Goal: Information Seeking & Learning: Learn about a topic

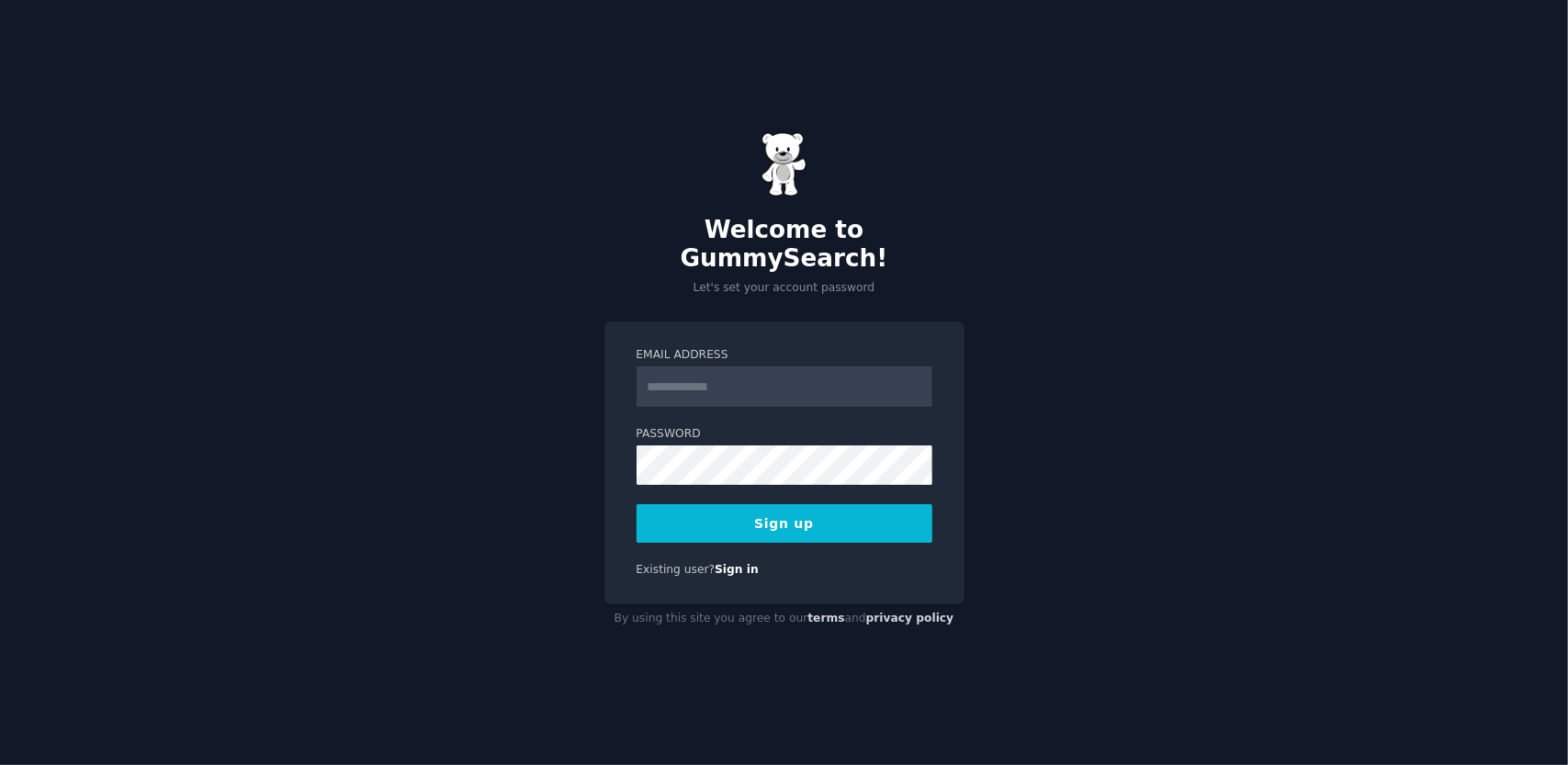
drag, startPoint x: 0, startPoint y: 0, endPoint x: 749, endPoint y: 390, distance: 844.5
click at [749, 390] on input "Email Address" at bounding box center [784, 386] width 295 height 41
drag, startPoint x: 720, startPoint y: 371, endPoint x: 830, endPoint y: 386, distance: 111.0
click at [722, 371] on input "**********" at bounding box center [784, 386] width 295 height 41
type input "**********"
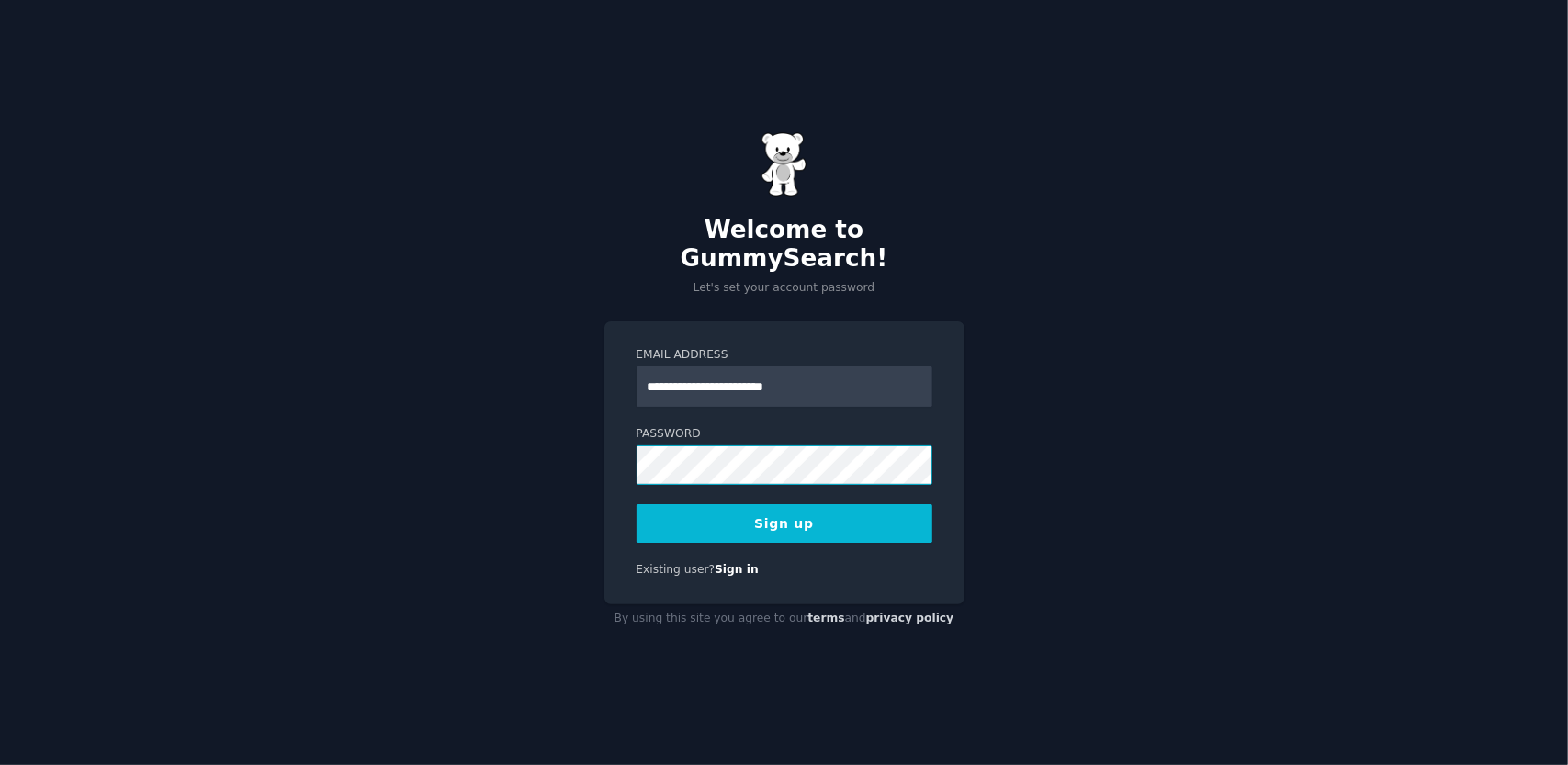
click at [636, 504] on button "Sign up" at bounding box center [784, 523] width 295 height 39
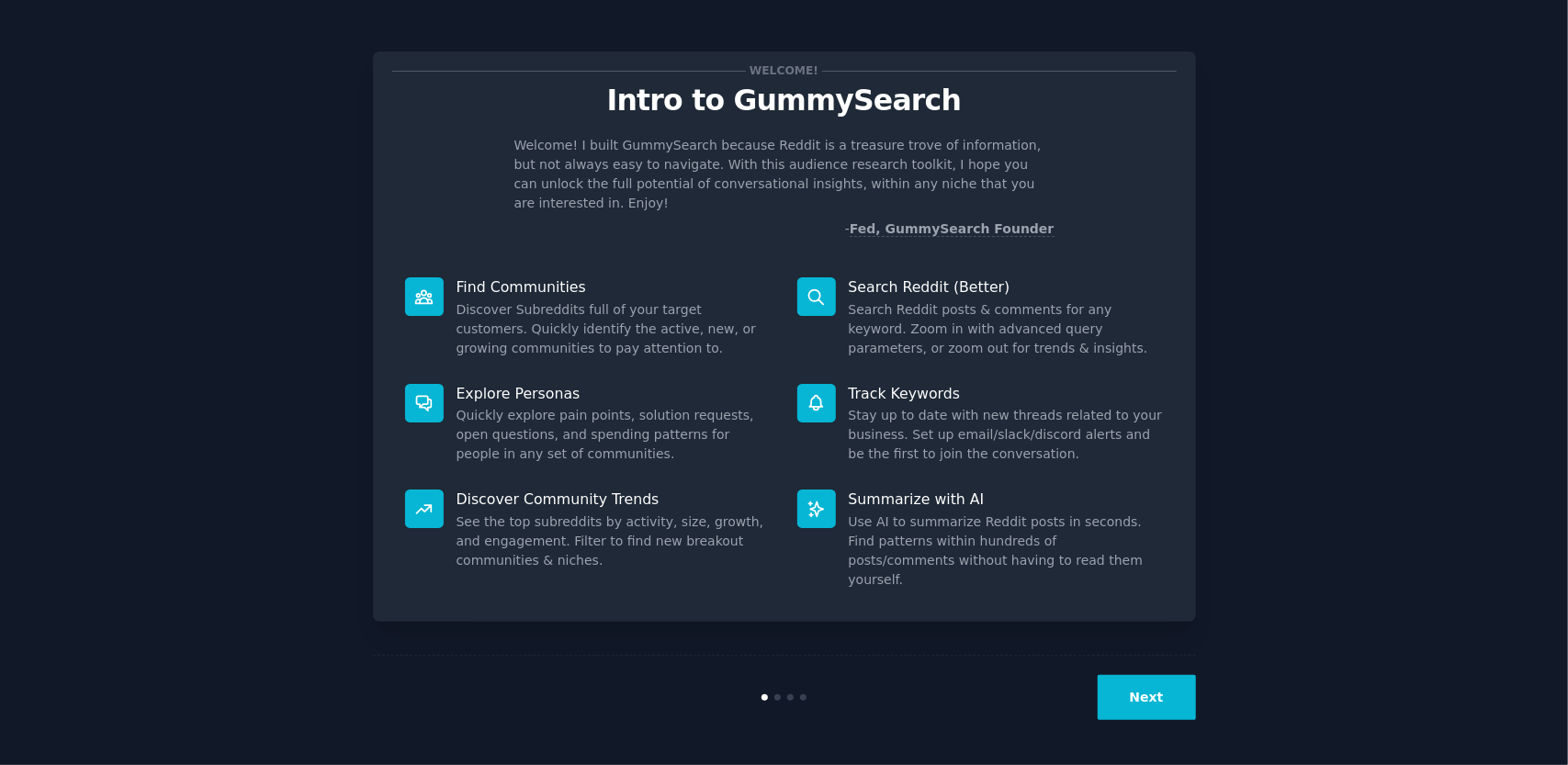
click at [1148, 697] on button "Next" at bounding box center [1147, 698] width 98 height 45
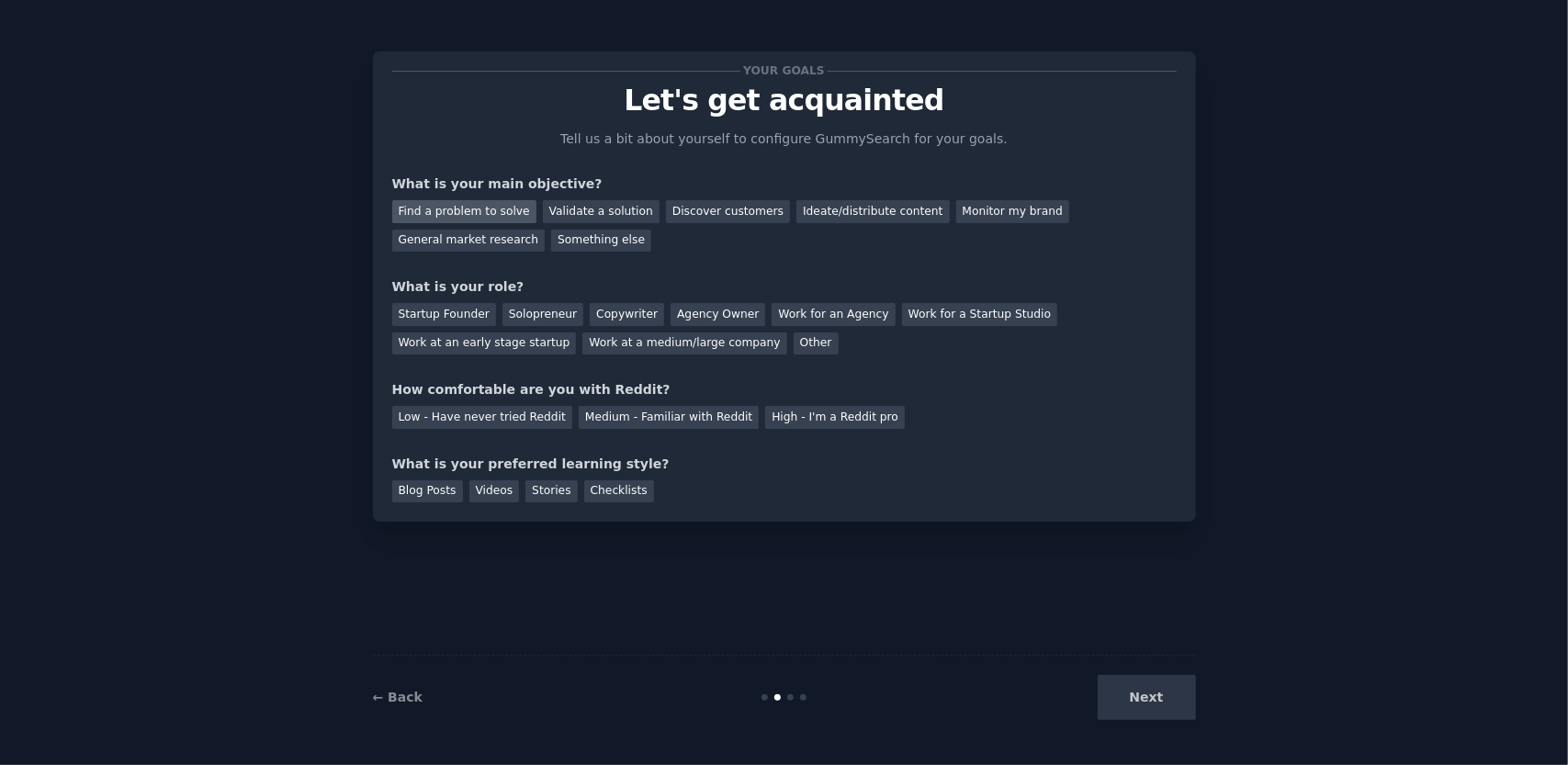
click at [508, 218] on div "Find a problem to solve" at bounding box center [464, 211] width 144 height 23
click at [467, 310] on div "Startup Founder" at bounding box center [444, 314] width 104 height 23
click at [579, 401] on div "Low - Have never tried Reddit Medium - Familiar with Reddit High - I'm a Reddit…" at bounding box center [784, 414] width 784 height 29
click at [582, 423] on div "Medium - Familiar with Reddit" at bounding box center [668, 418] width 180 height 23
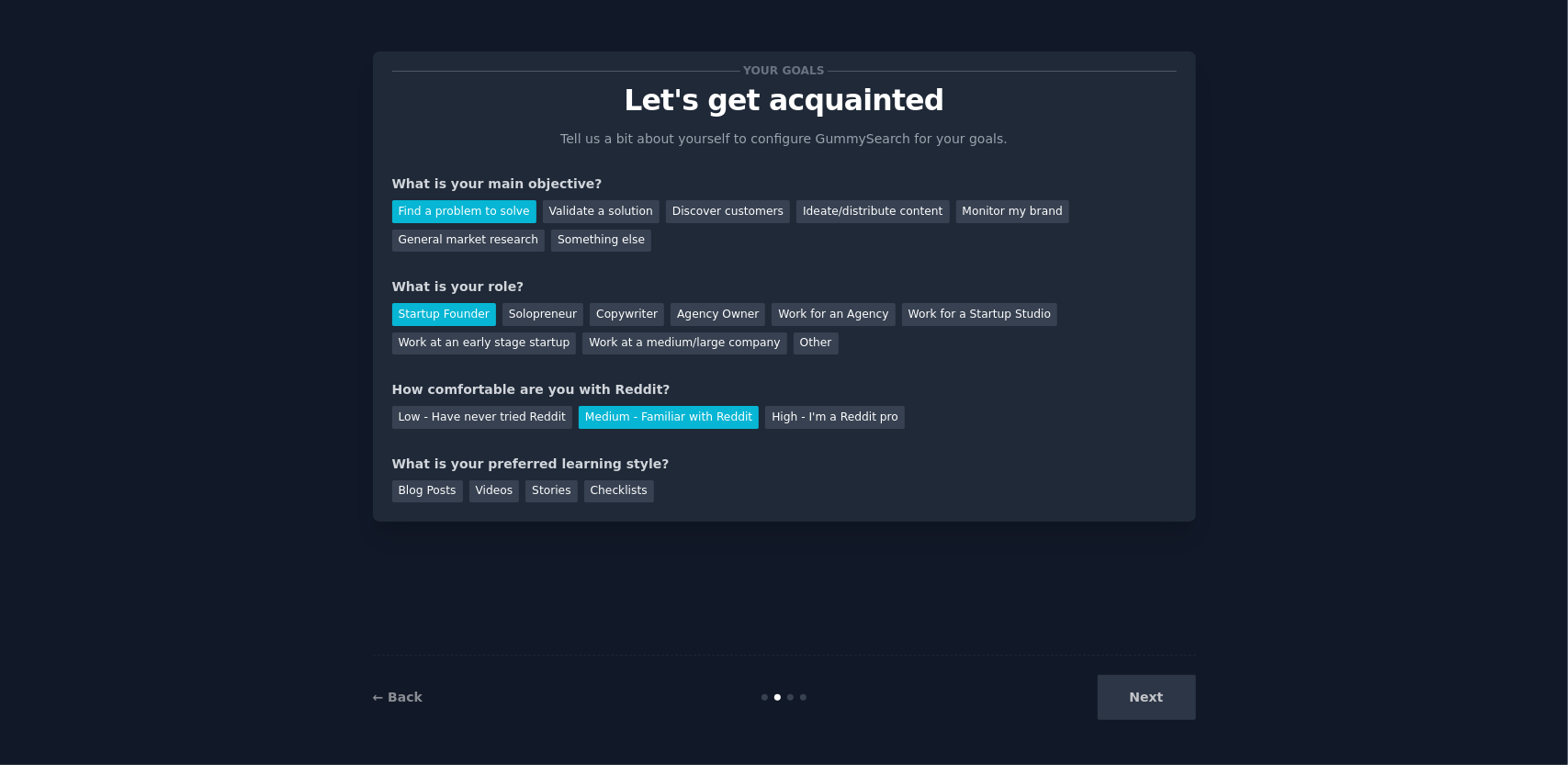
click at [1146, 694] on div "Next" at bounding box center [1059, 698] width 275 height 45
click at [526, 497] on div "Stories" at bounding box center [551, 491] width 51 height 23
click at [497, 496] on div "Videos" at bounding box center [494, 491] width 50 height 23
click at [1120, 695] on button "Next" at bounding box center [1147, 698] width 98 height 45
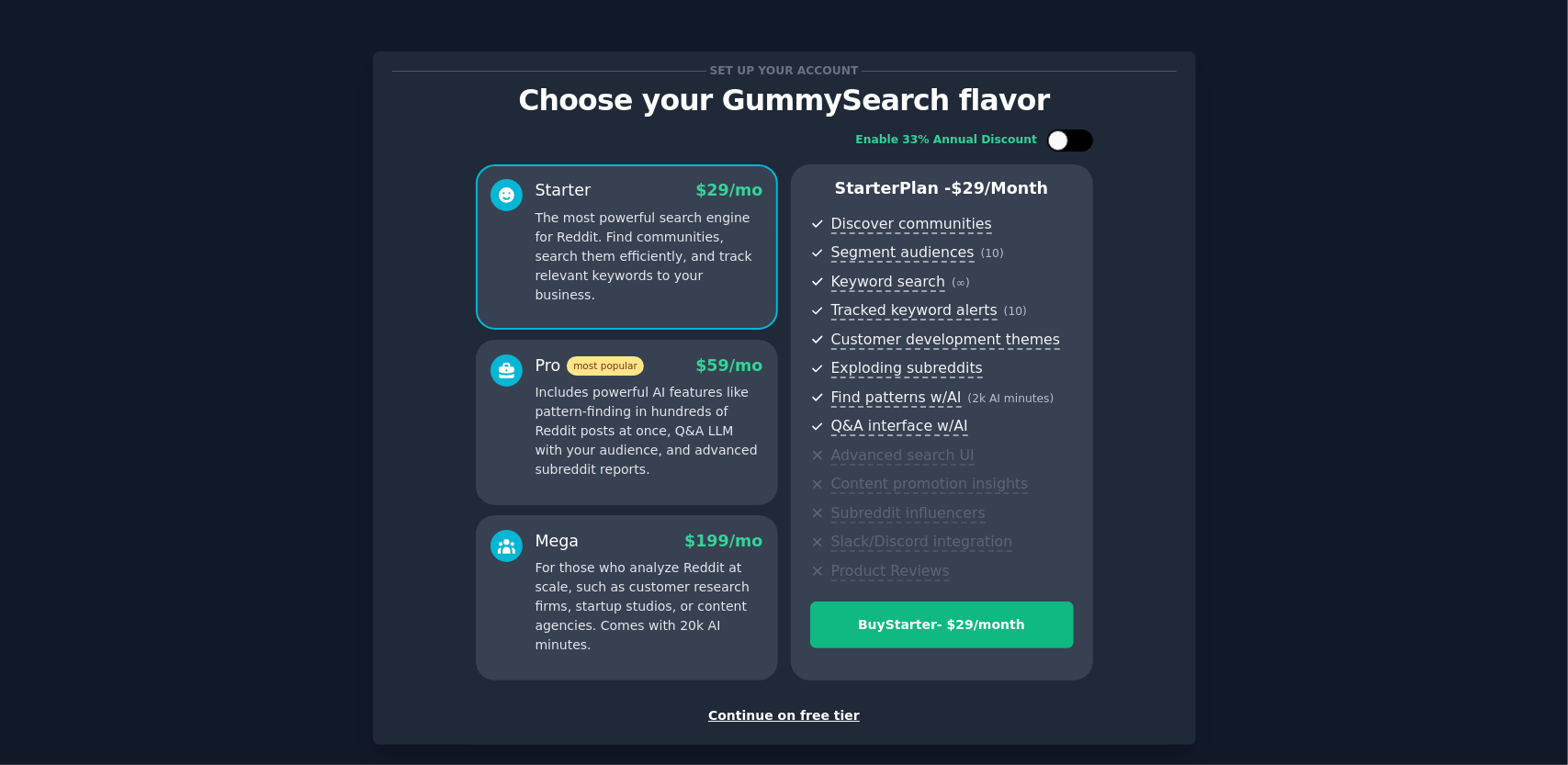
click at [1050, 131] on div at bounding box center [1070, 140] width 45 height 22
click at [1054, 138] on icon at bounding box center [1059, 141] width 10 height 10
checkbox input "false"
click at [810, 722] on div "Continue on free tier" at bounding box center [784, 716] width 784 height 19
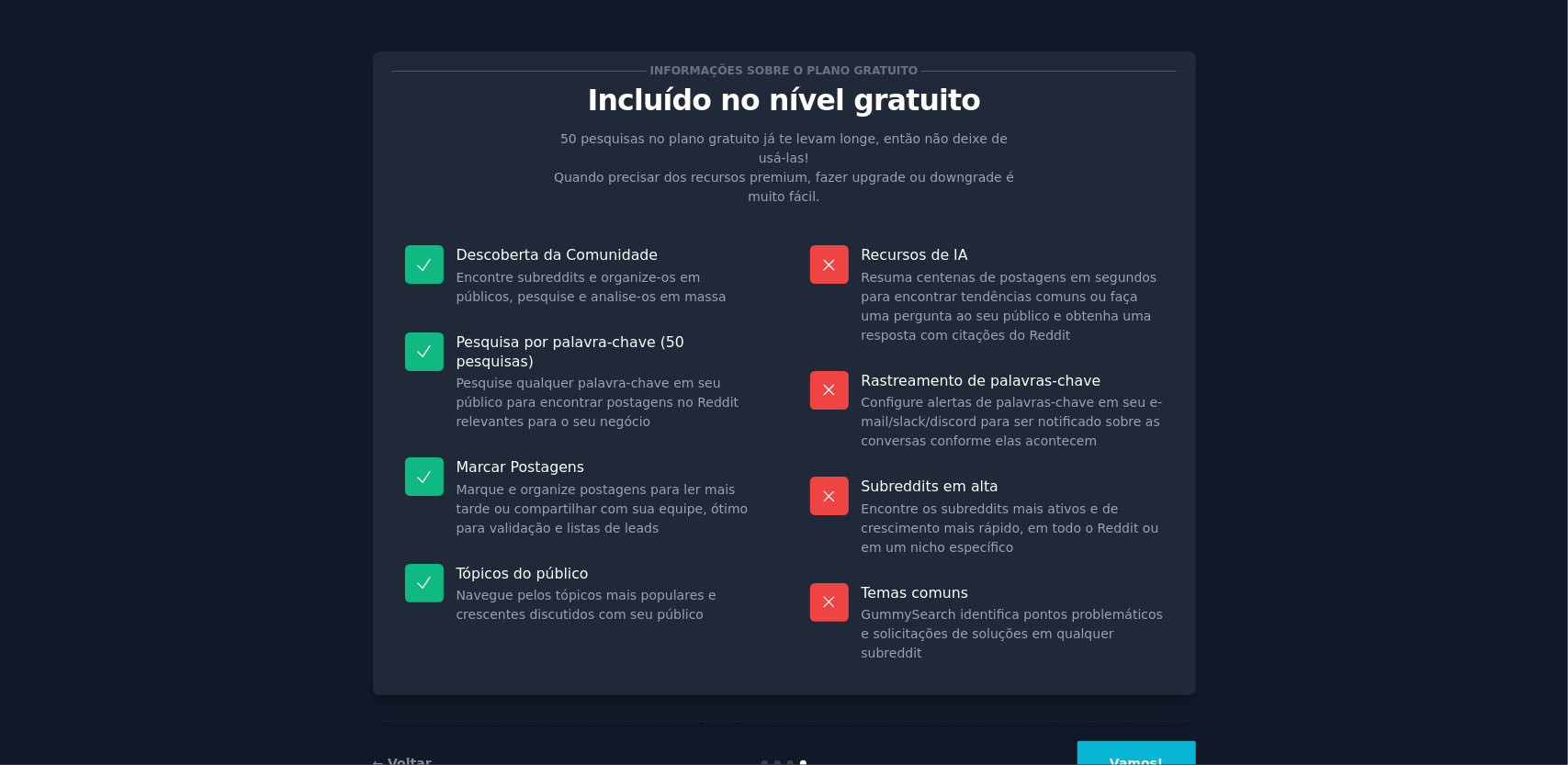
click at [1141, 756] on font "Vamos!" at bounding box center [1136, 763] width 53 height 15
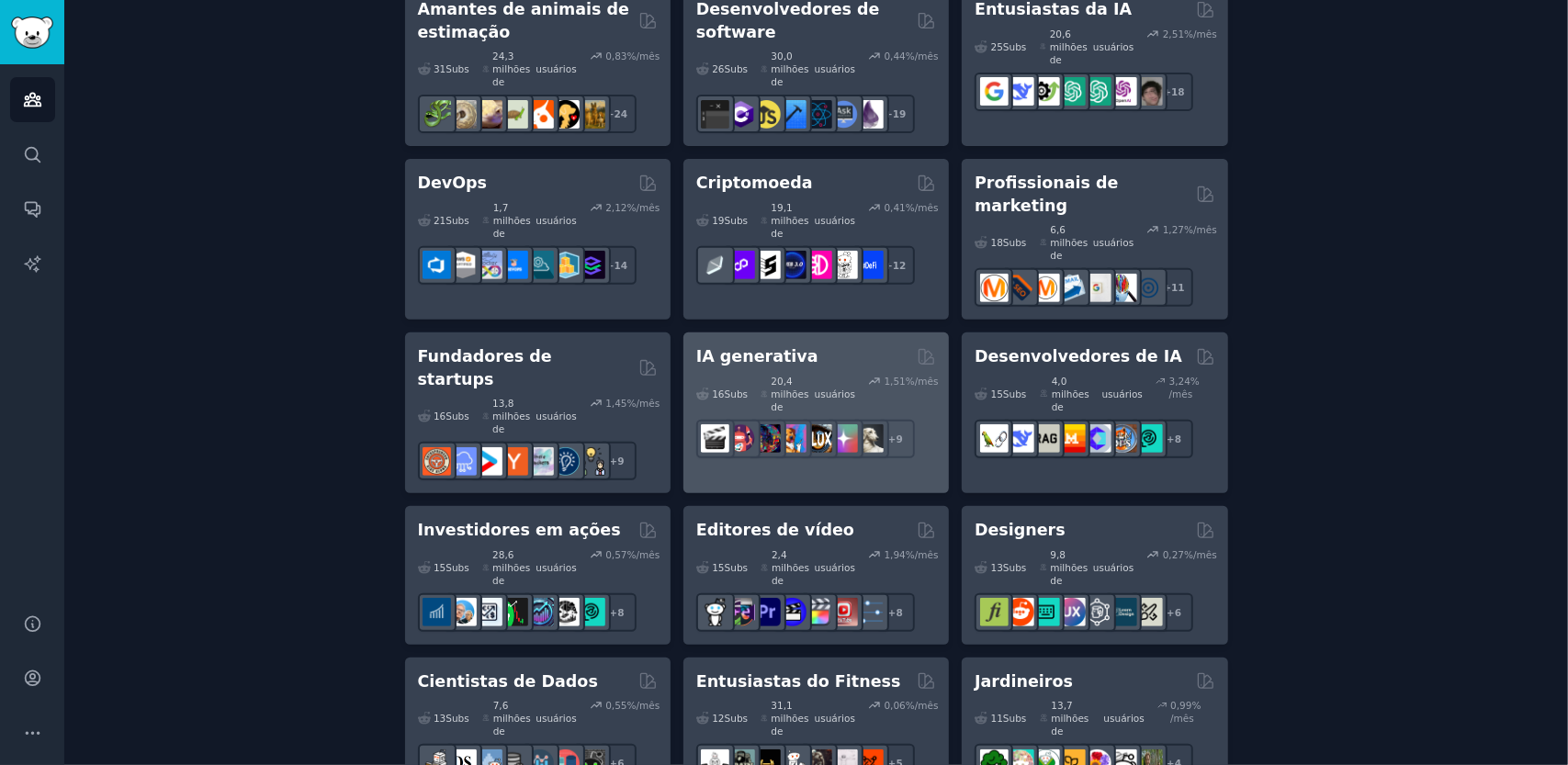
scroll to position [367, 0]
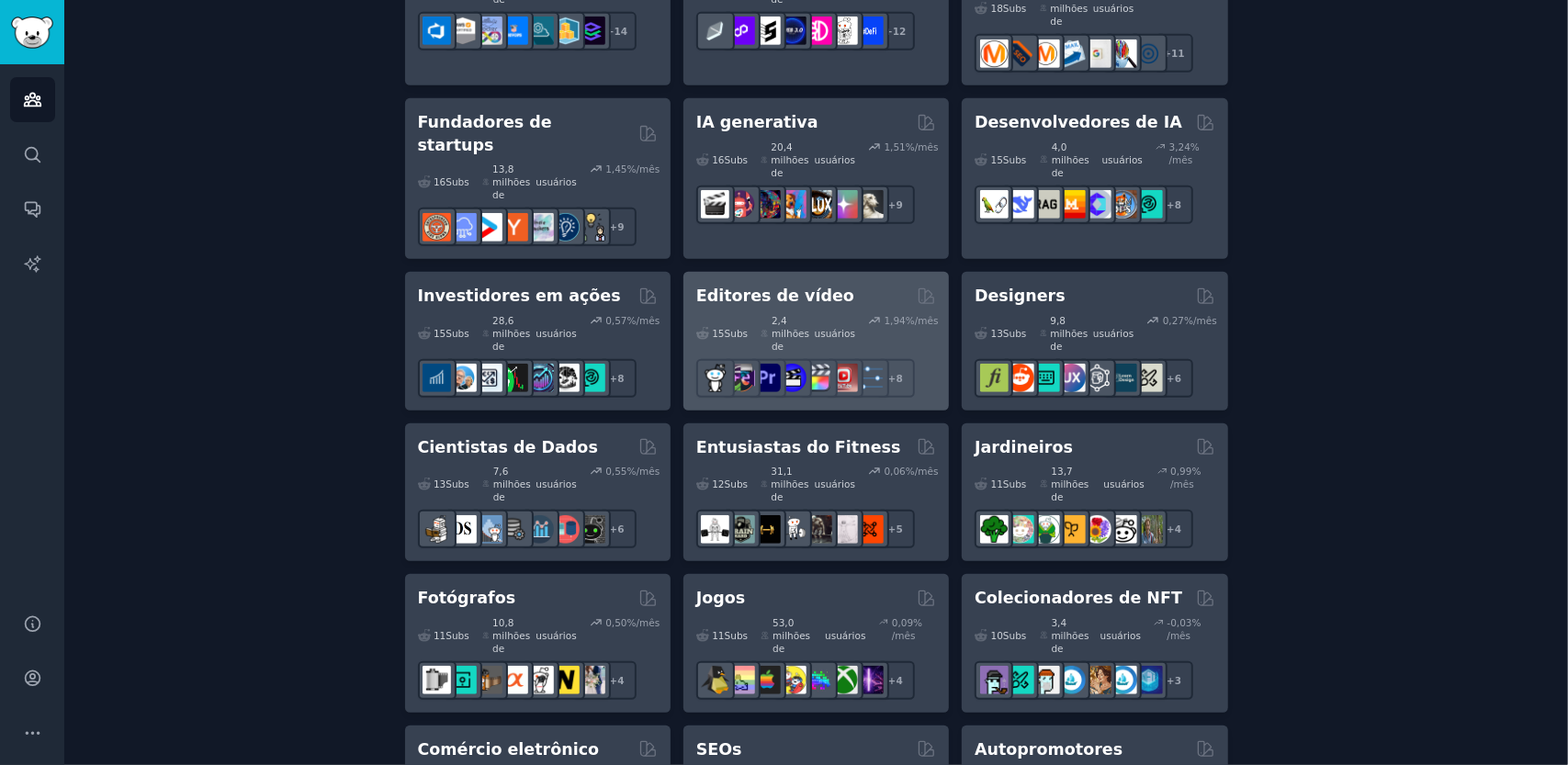
scroll to position [643, 0]
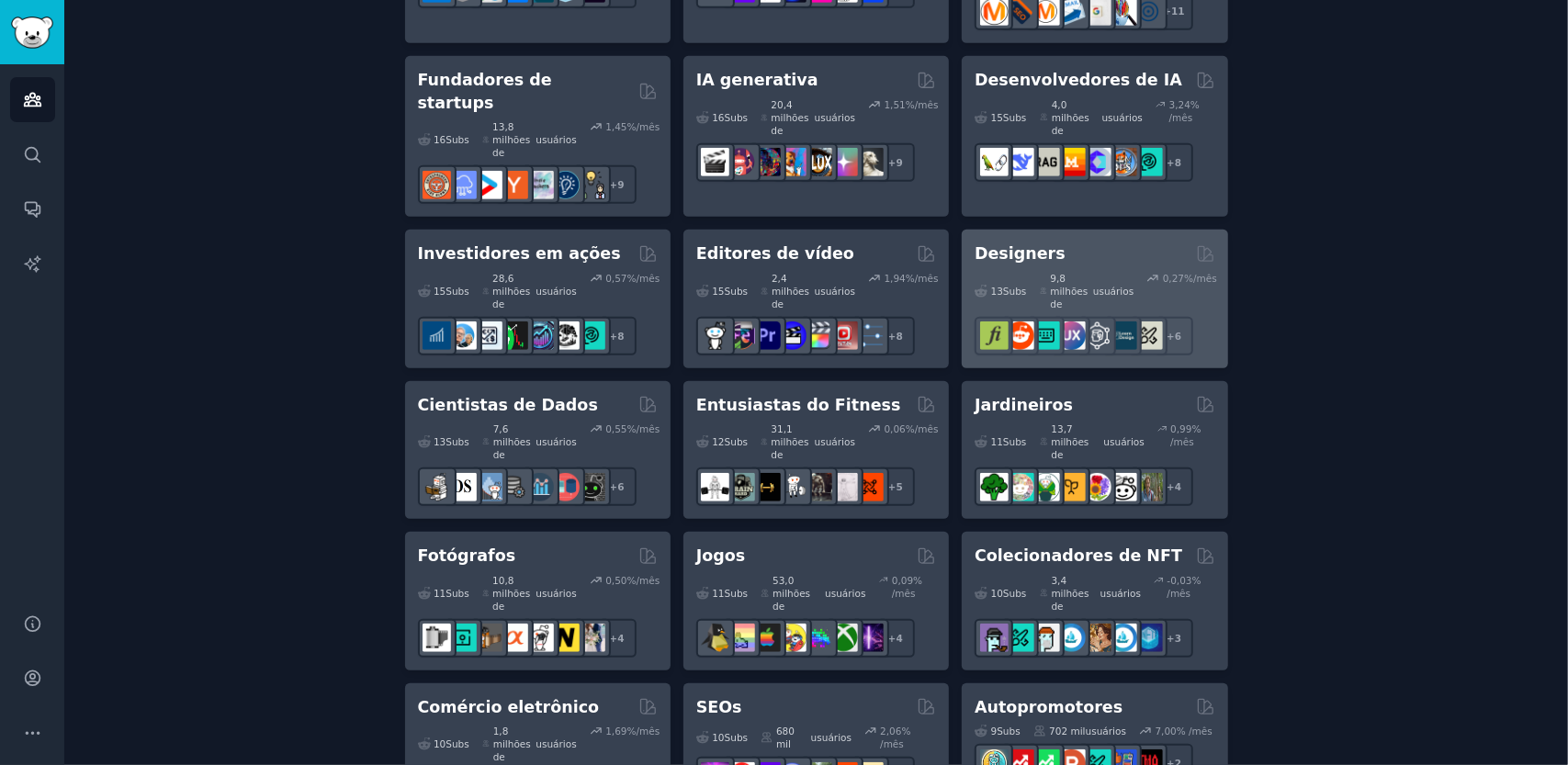
click at [1146, 242] on div "Designers Com curadoria de GummySearch" at bounding box center [1094, 254] width 240 height 23
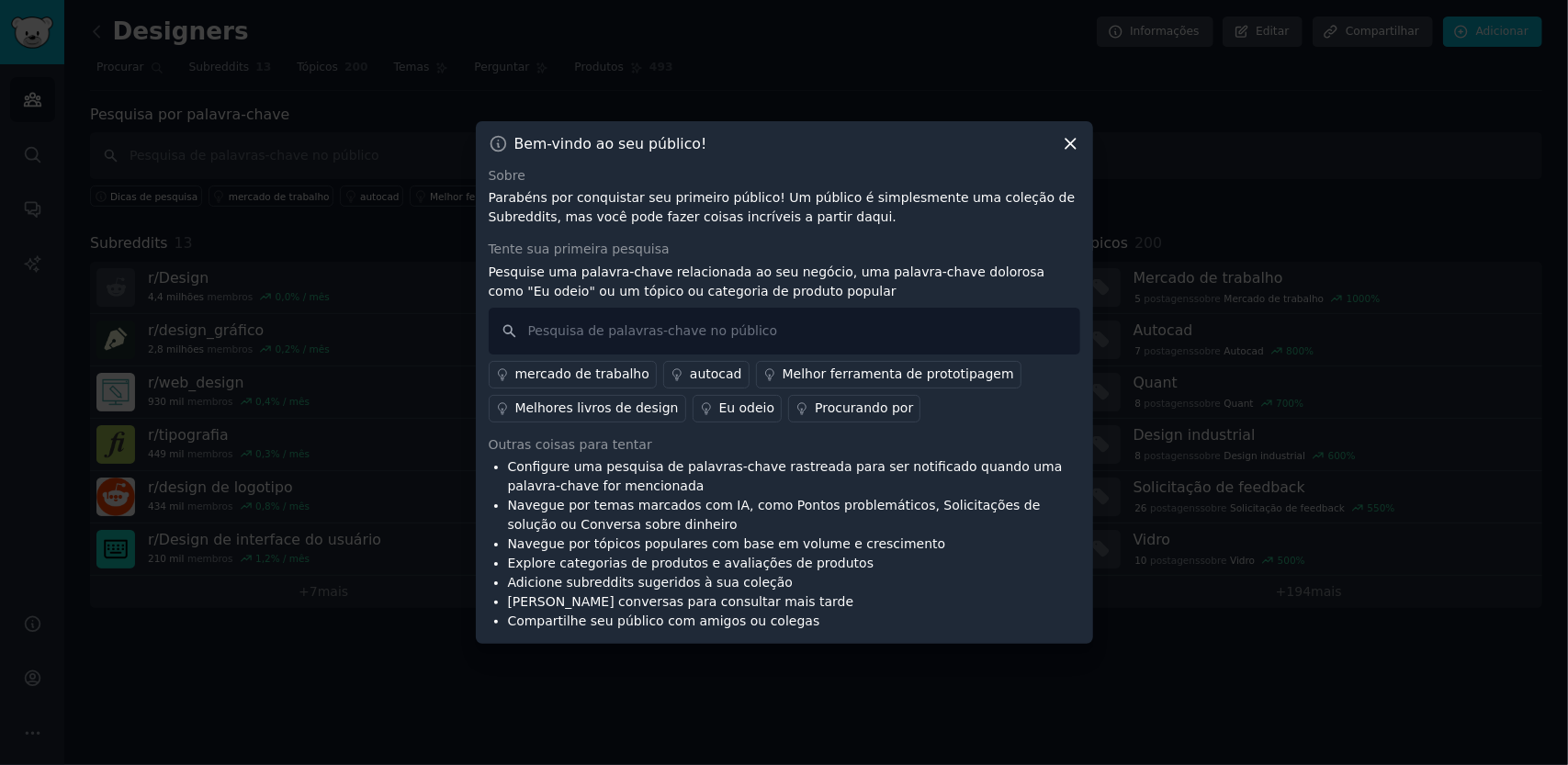
click at [719, 410] on font "Eu odeio" at bounding box center [746, 408] width 56 height 15
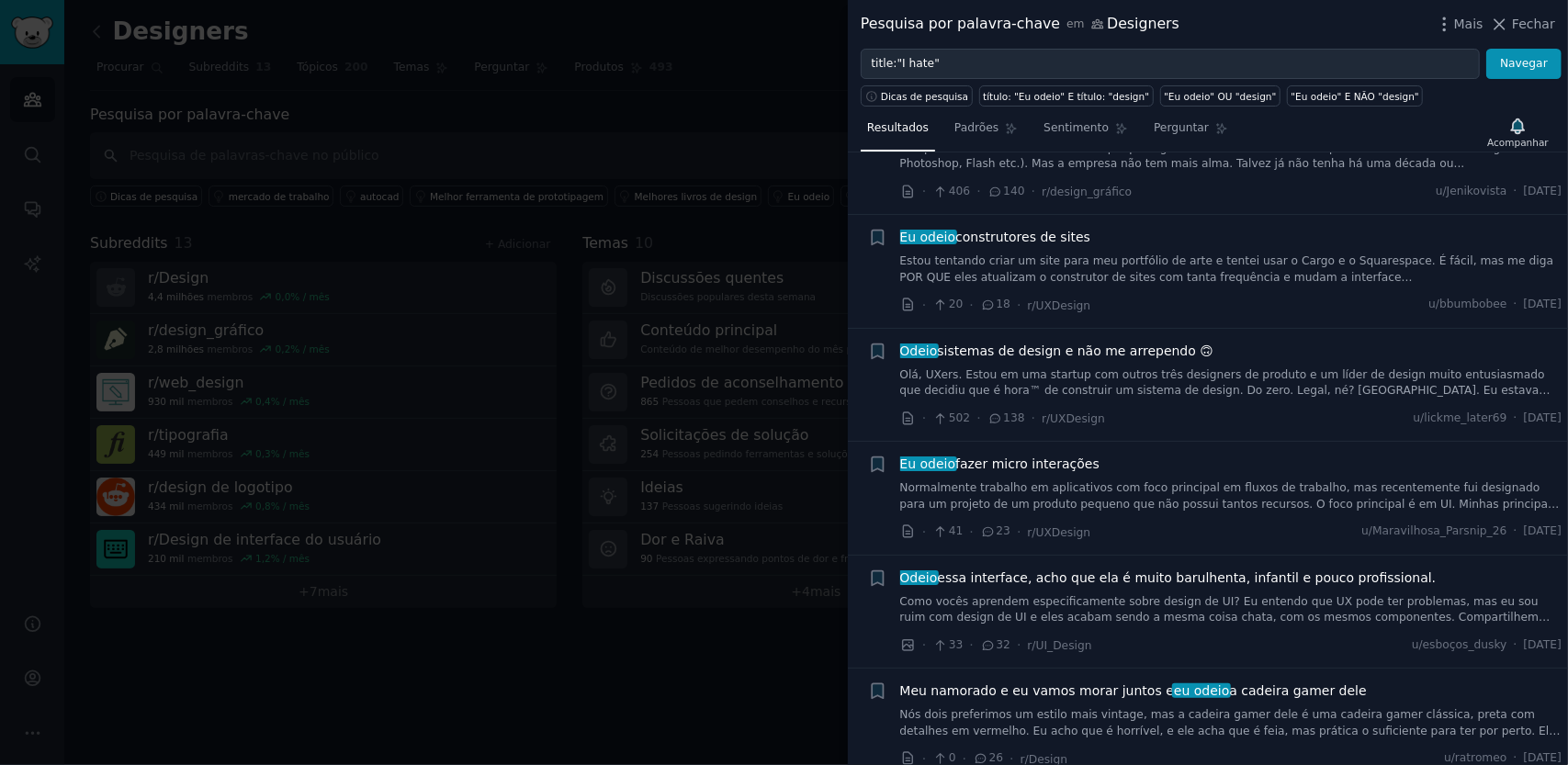
scroll to position [276, 0]
click at [1005, 578] on font "essa interface, acho que ela é muito barulhenta, infantil e pouco profissional." at bounding box center [1185, 577] width 499 height 15
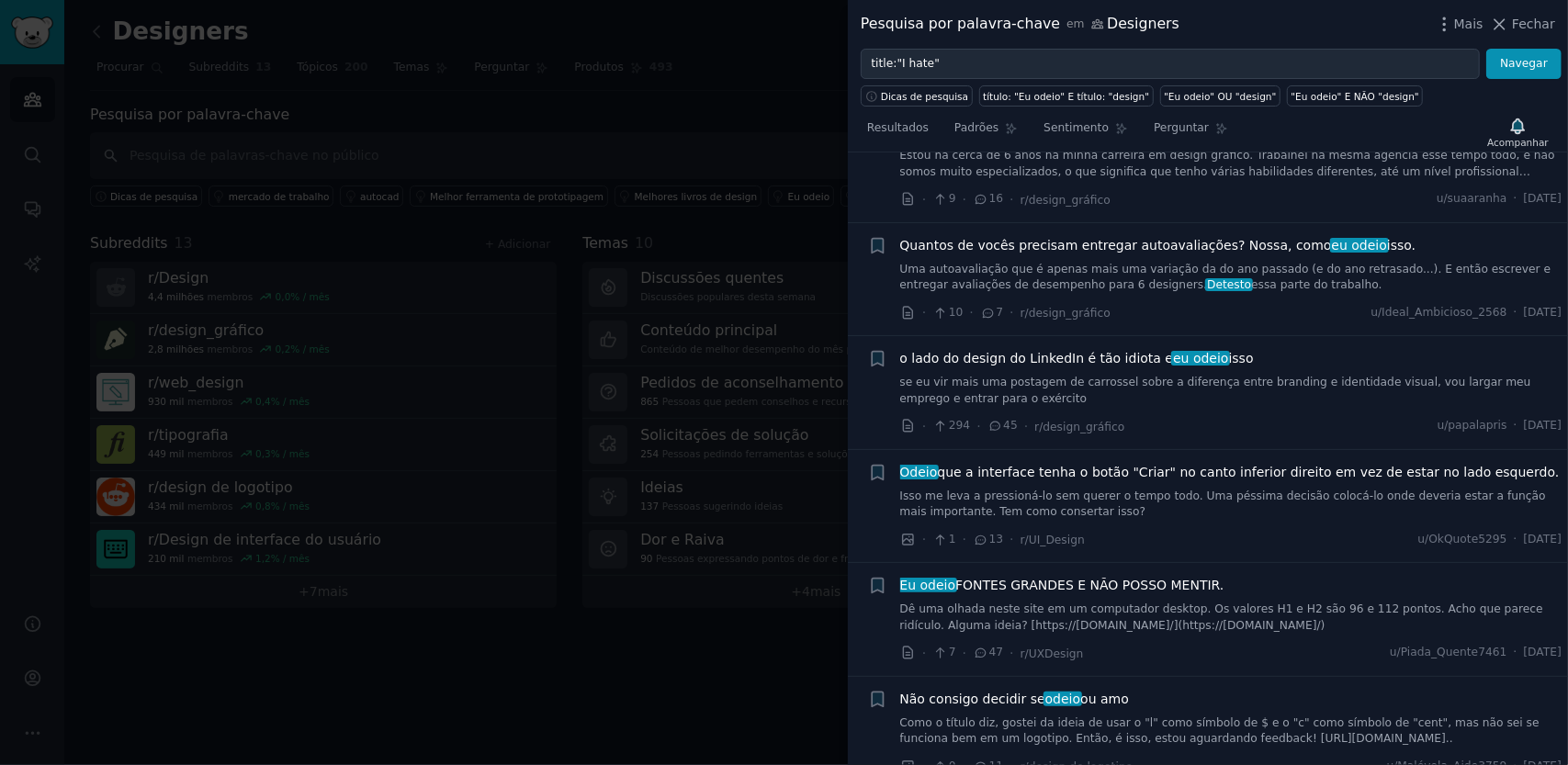
scroll to position [1544, 0]
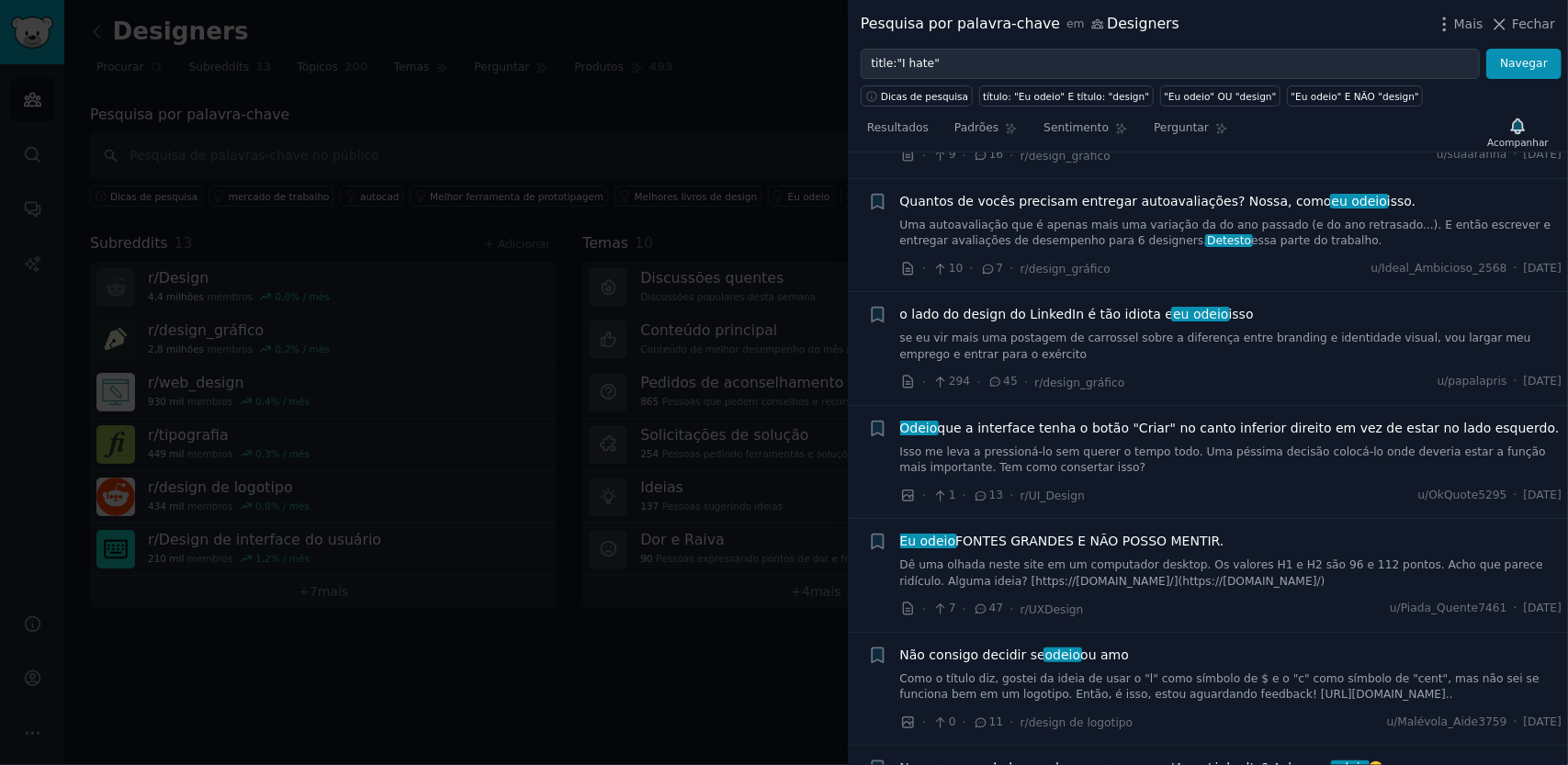
click at [1056, 420] on font "que a interface tenha o botão "Criar" no canto inferior direito em vez de estar…" at bounding box center [1247, 428] width 622 height 15
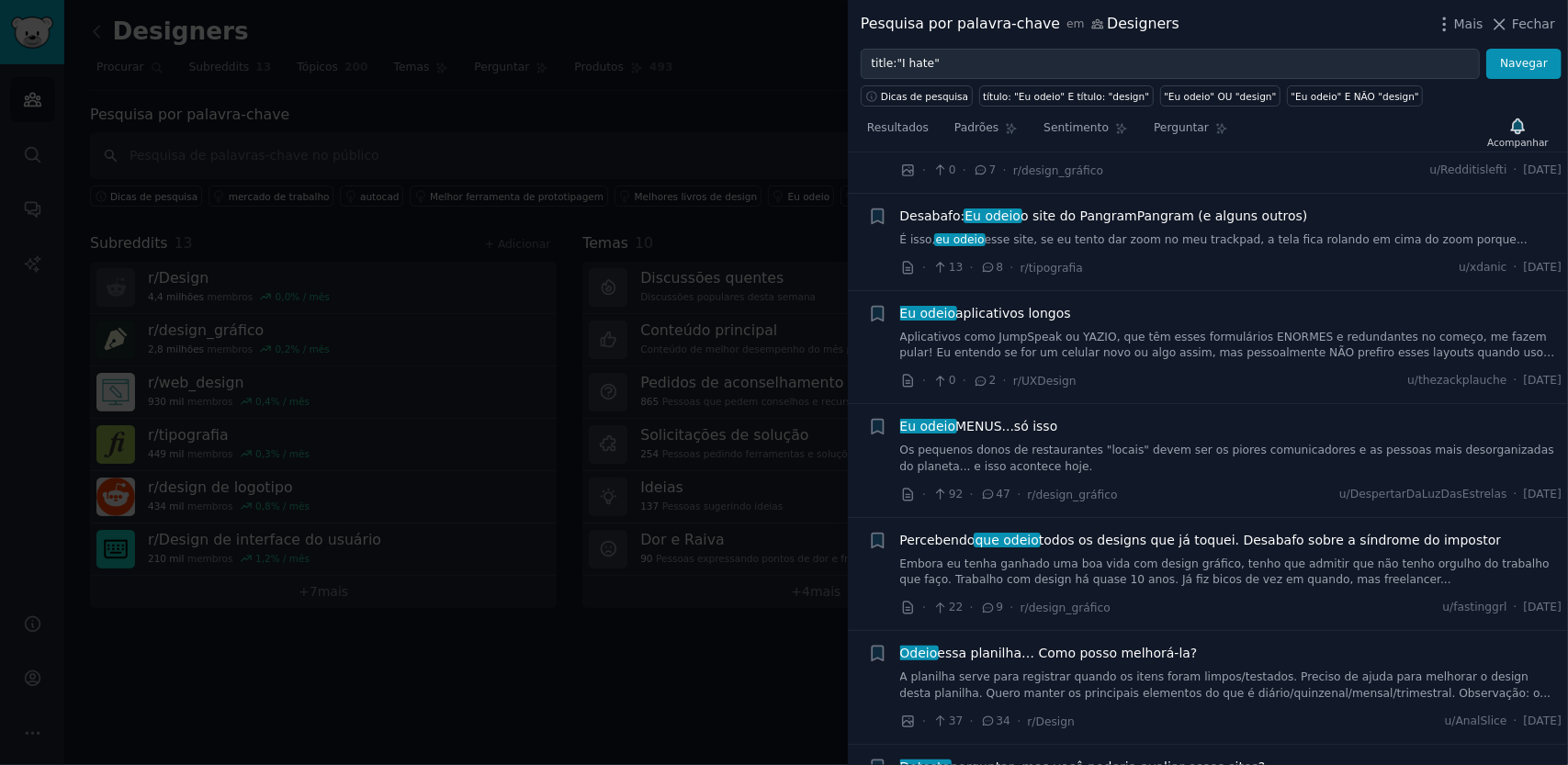
scroll to position [3859, 0]
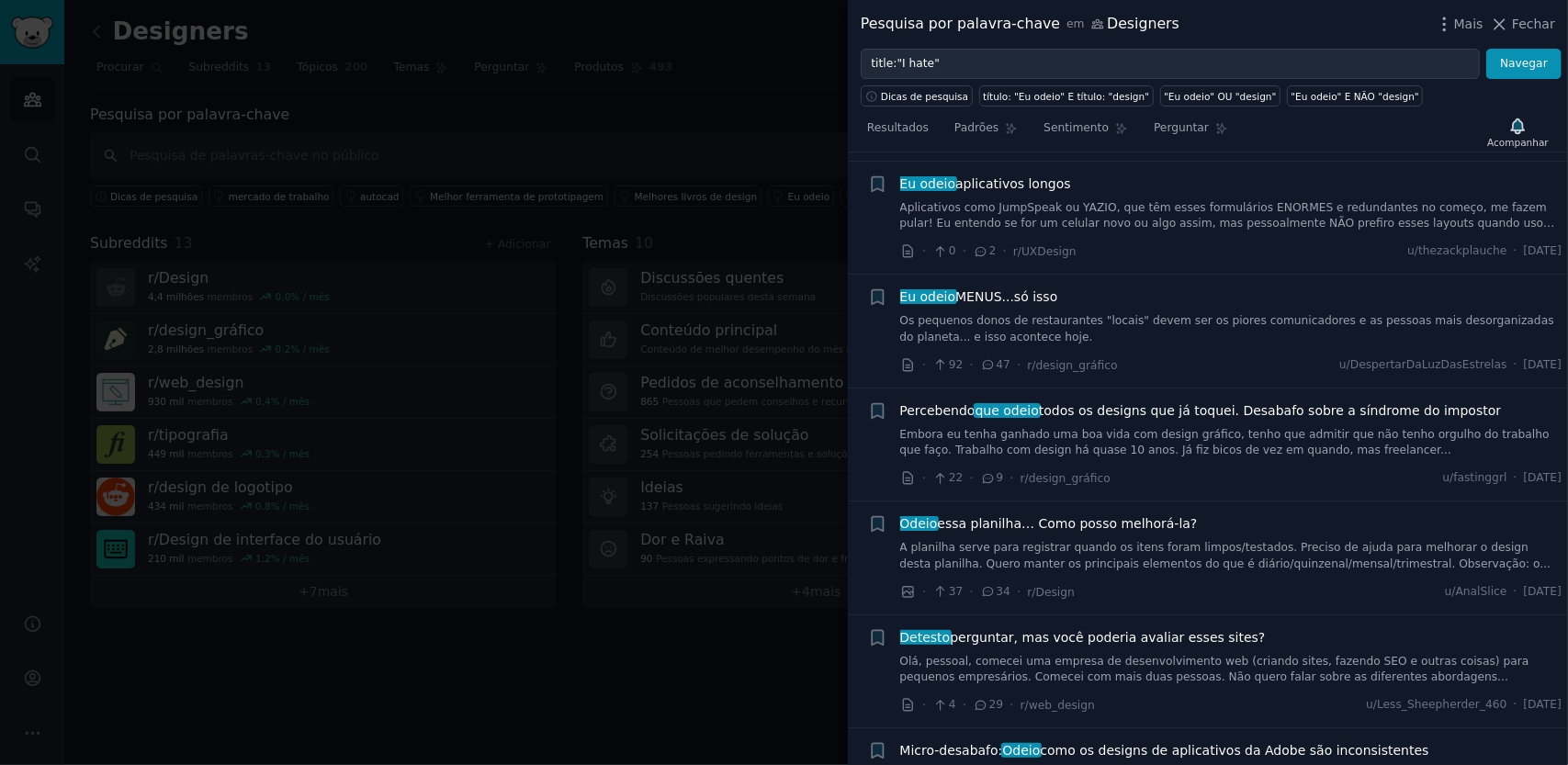
click at [969, 304] on font "MENUS...só isso" at bounding box center [1007, 296] width 102 height 15
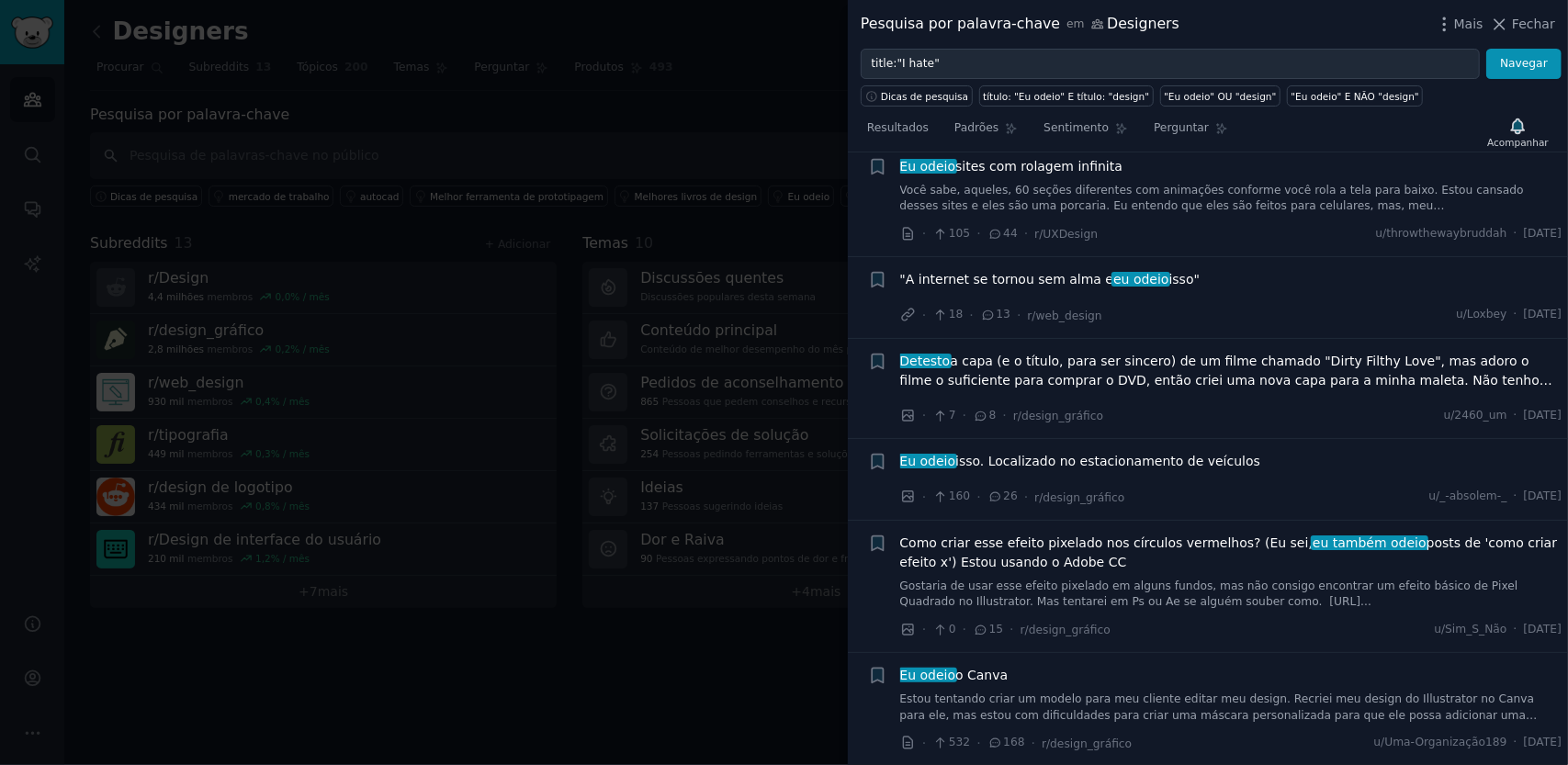
scroll to position [5781, 0]
drag, startPoint x: 1013, startPoint y: 502, endPoint x: 1274, endPoint y: 456, distance: 265.0
drag, startPoint x: 1274, startPoint y: 456, endPoint x: 1208, endPoint y: 519, distance: 91.2
click at [1208, 519] on li "+ Como criar esse efeito pixelado nos círculos vermelhos? (Eu sei, eu também od…" at bounding box center [1207, 583] width 720 height 133
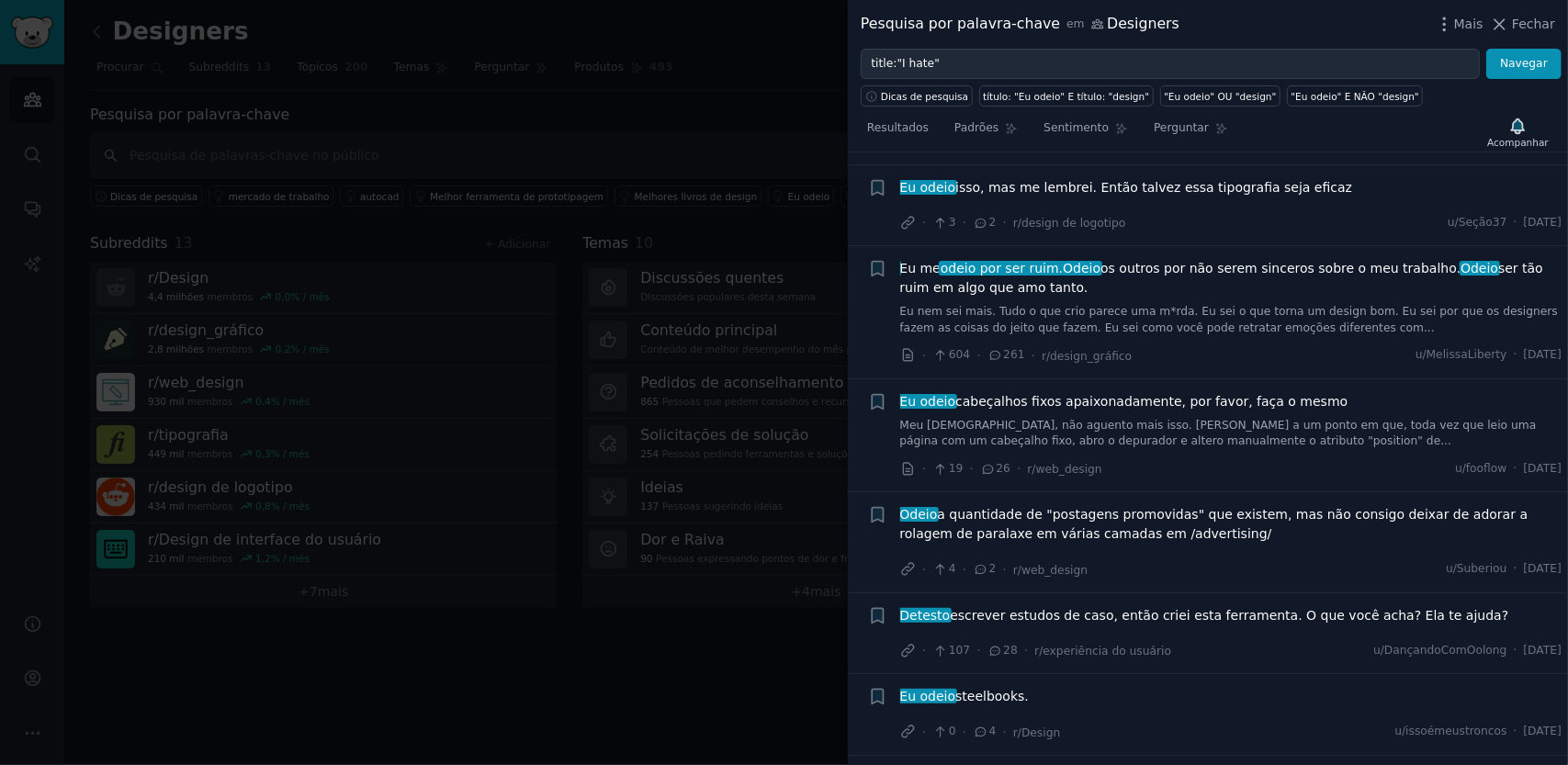
scroll to position [10389, 0]
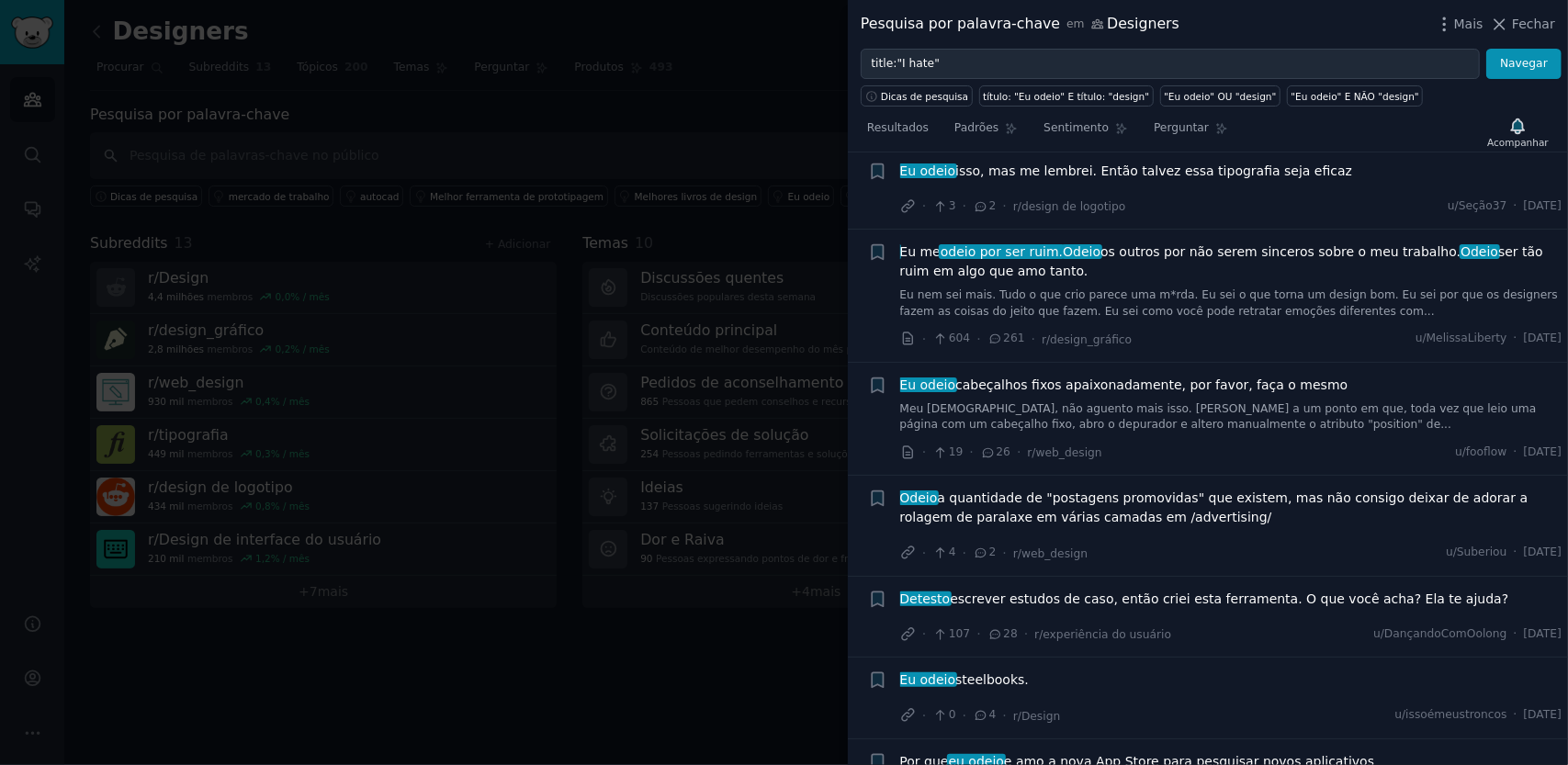
click at [628, 144] on div at bounding box center [784, 382] width 1568 height 765
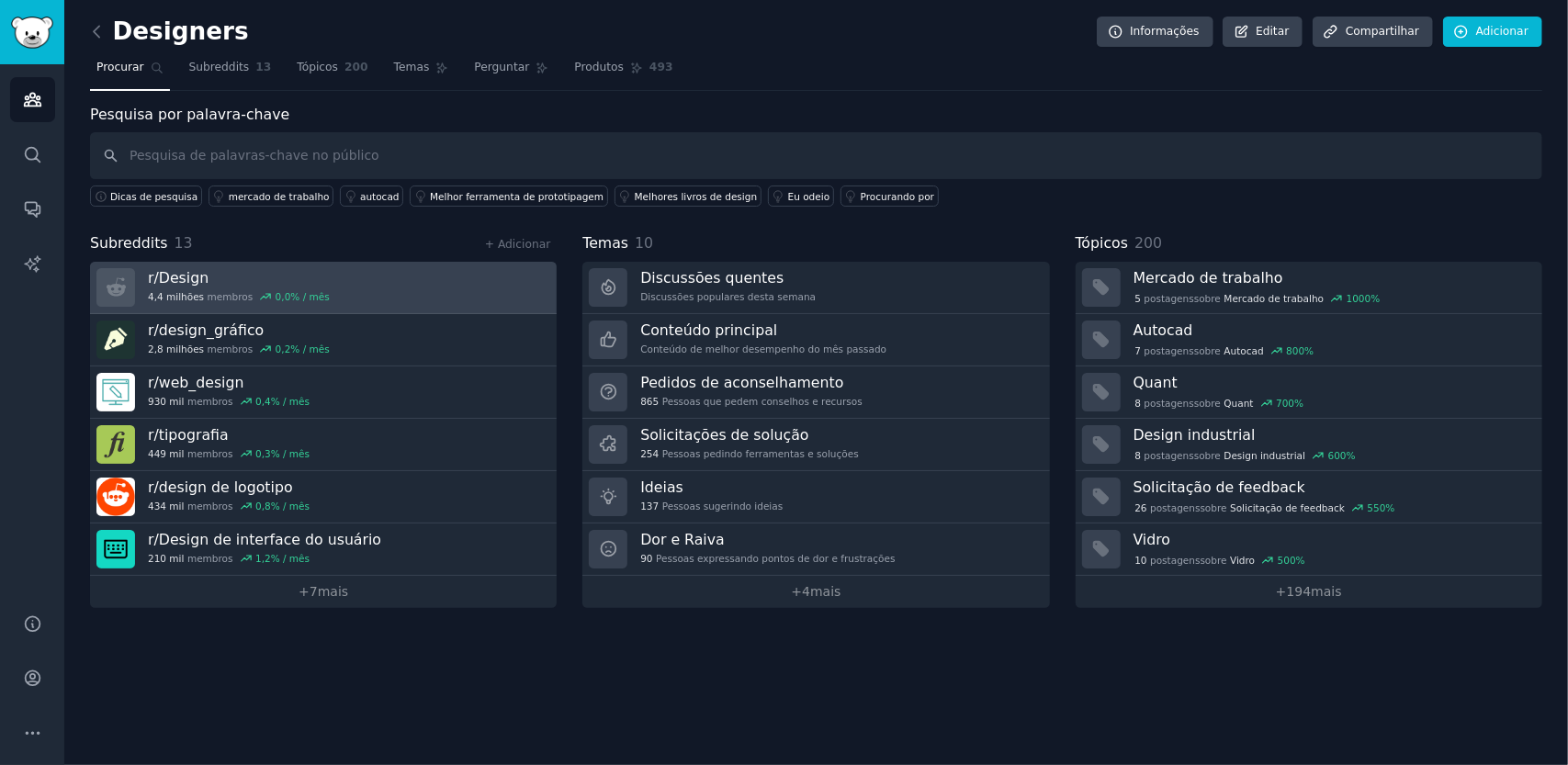
click at [373, 285] on link "r/ Design 4,4 milhões membros 0,0 % / mês" at bounding box center [323, 287] width 467 height 52
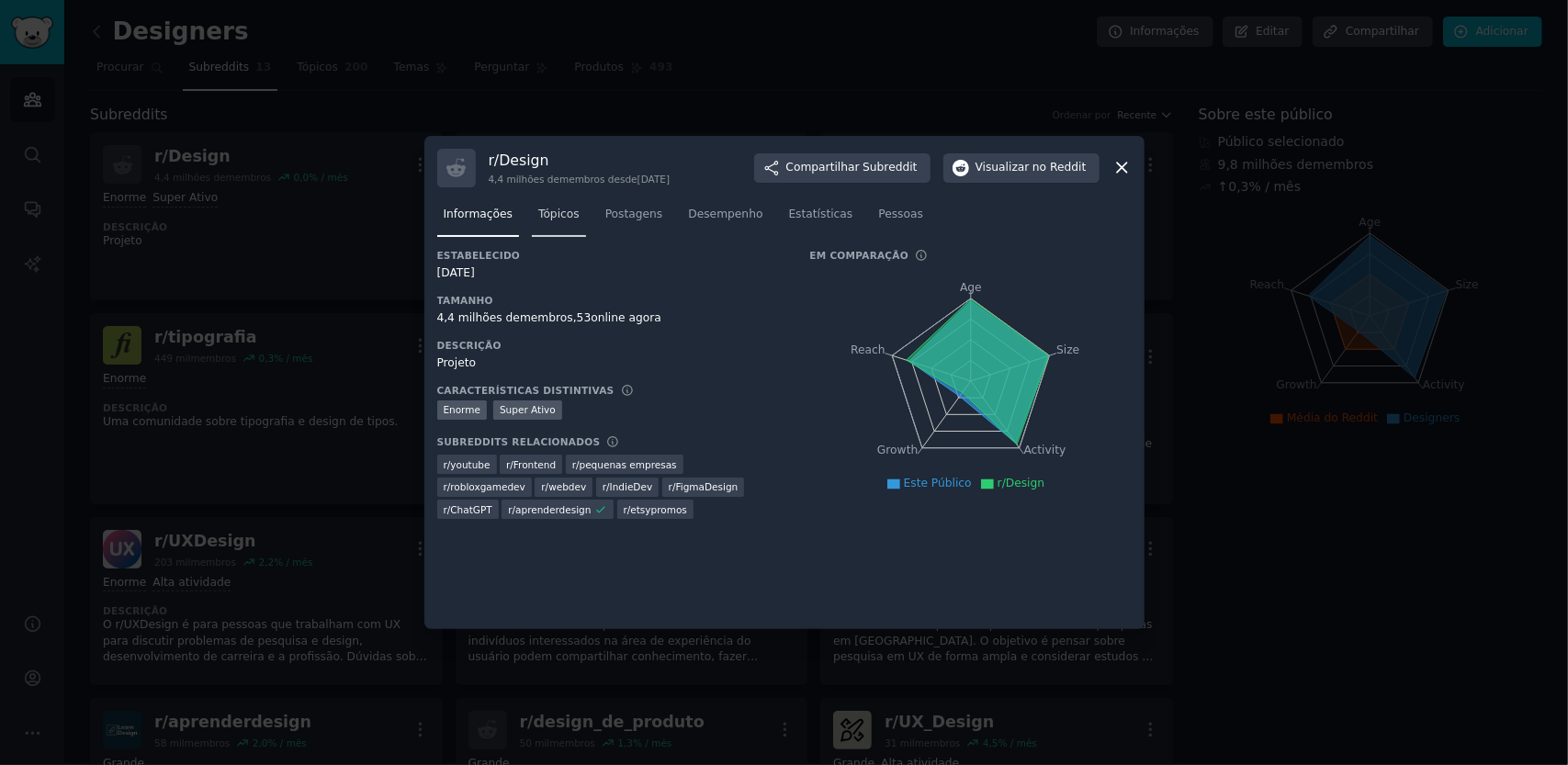
click at [564, 210] on font "Tópicos" at bounding box center [559, 214] width 42 height 13
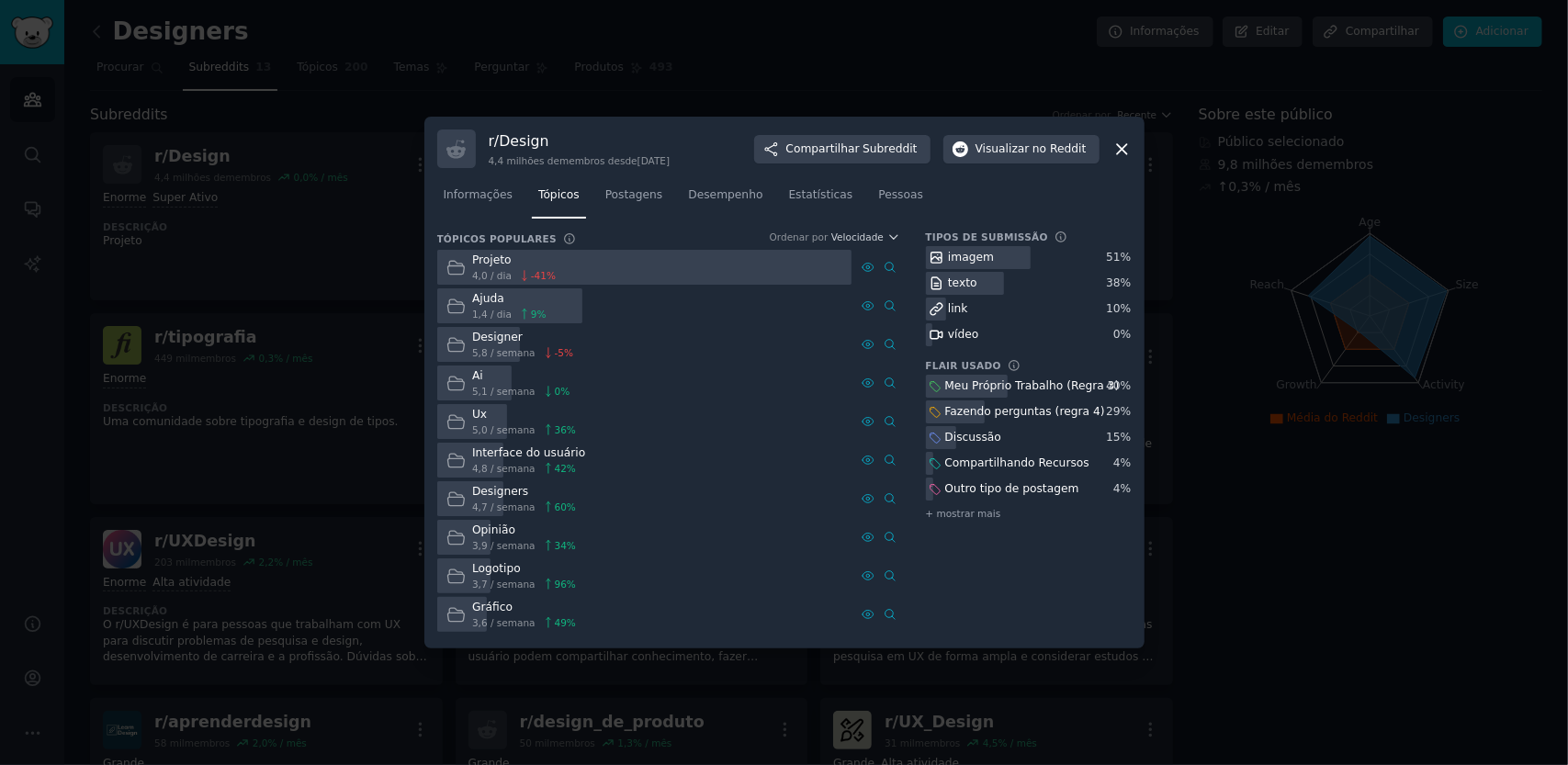
click at [450, 412] on icon at bounding box center [455, 421] width 19 height 19
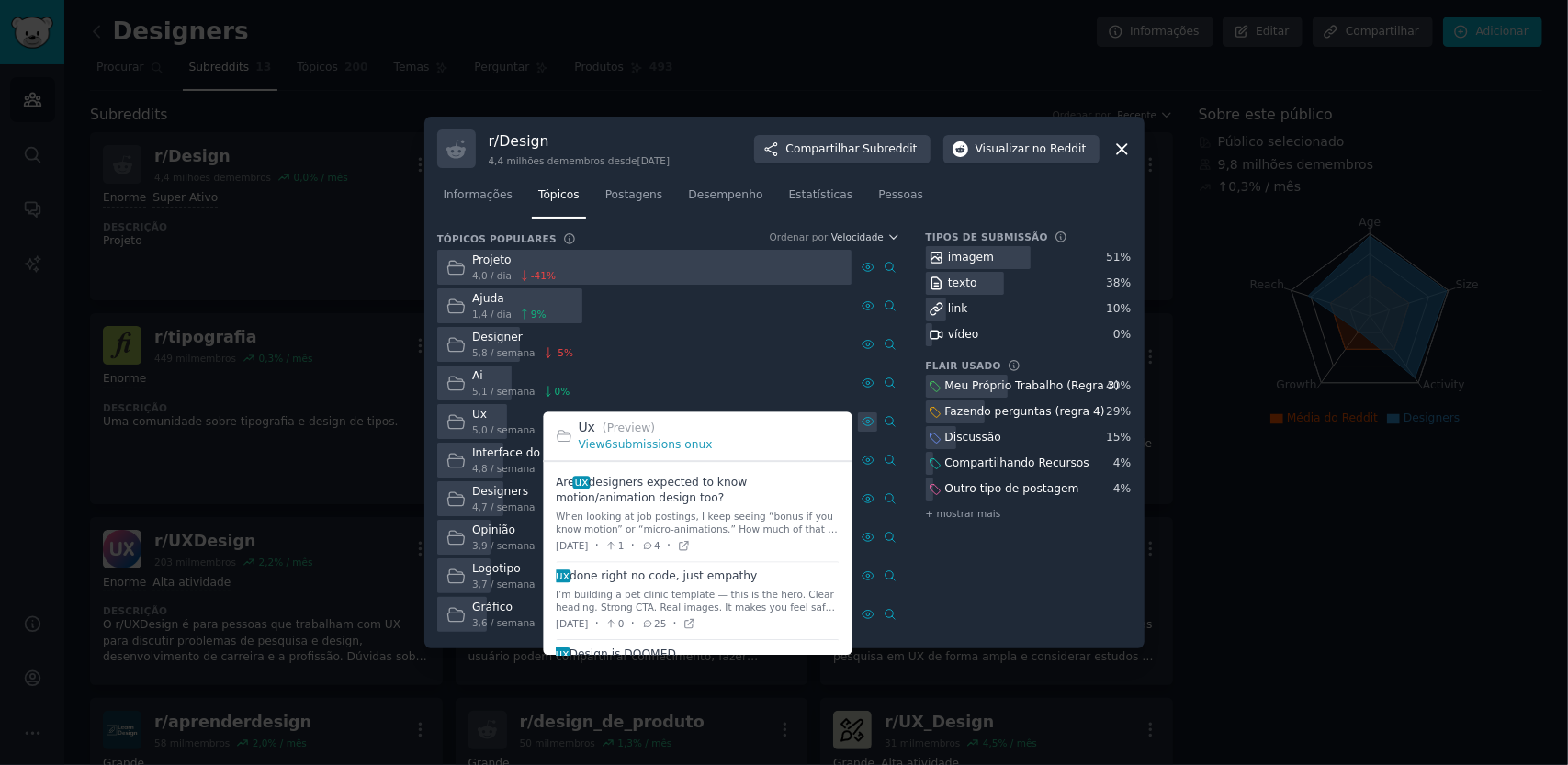
click at [865, 425] on icon at bounding box center [868, 421] width 11 height 9
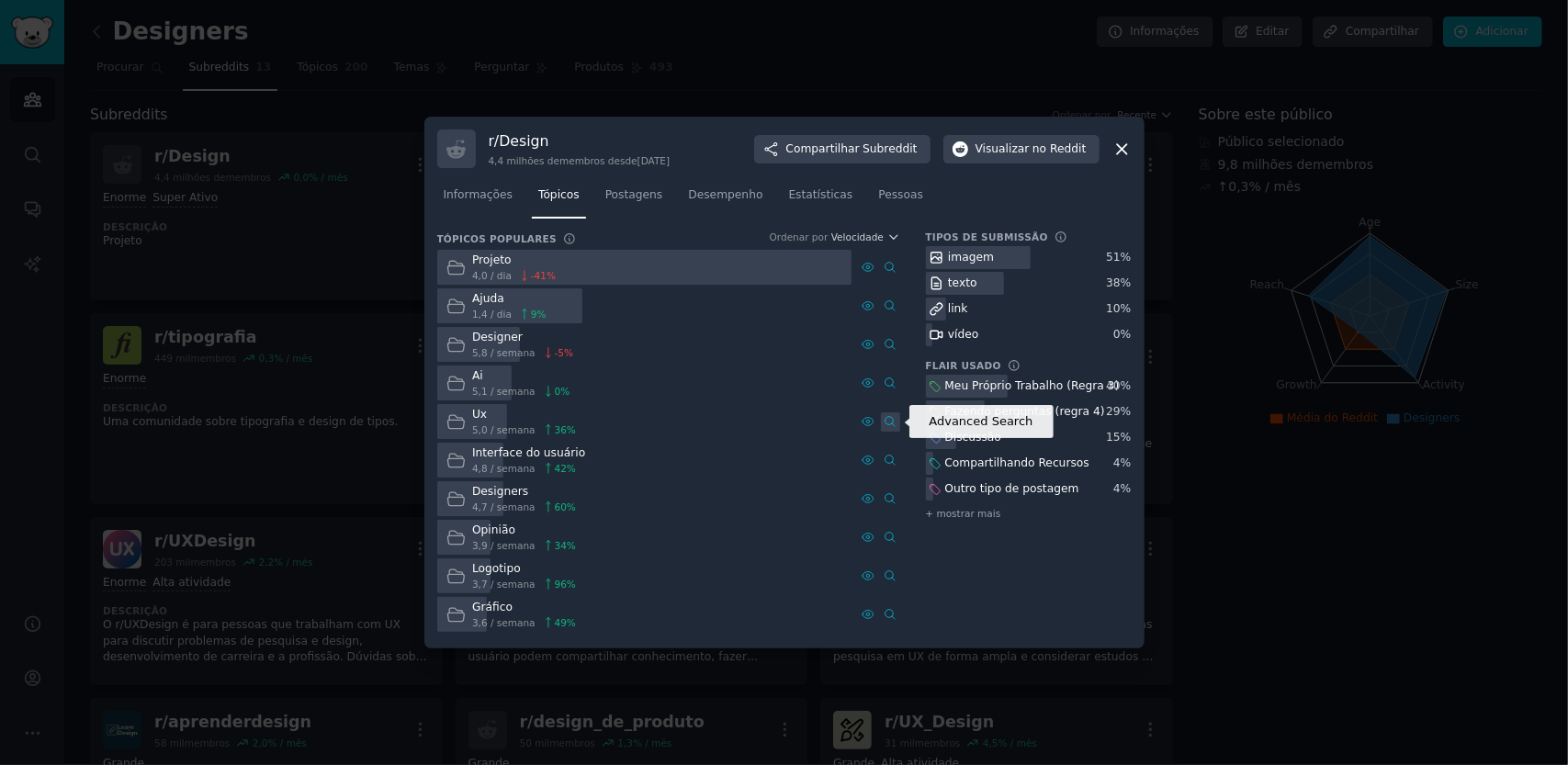
click at [889, 422] on icon at bounding box center [890, 421] width 13 height 13
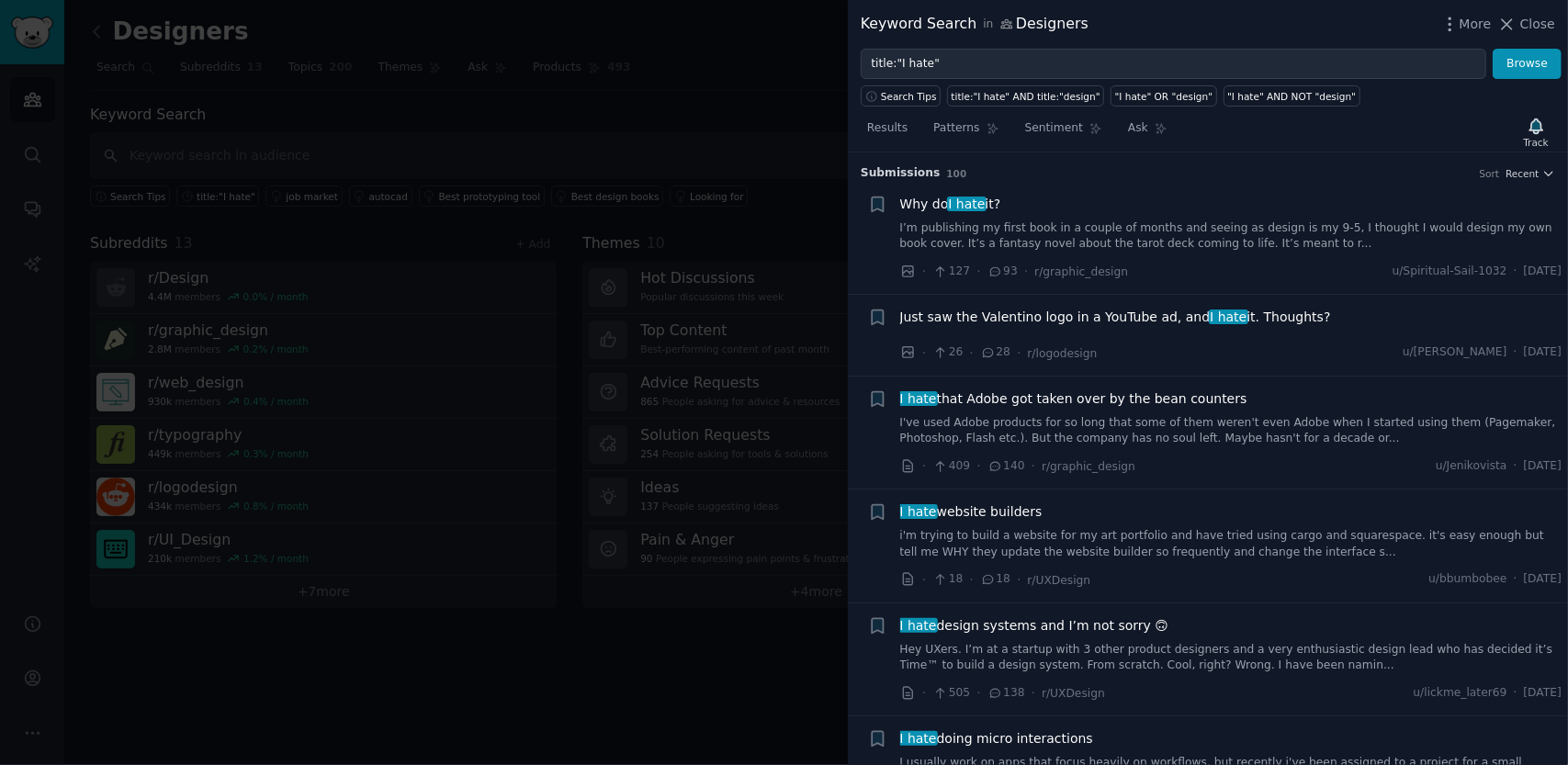
click at [965, 204] on span "I hate" at bounding box center [967, 205] width 41 height 15
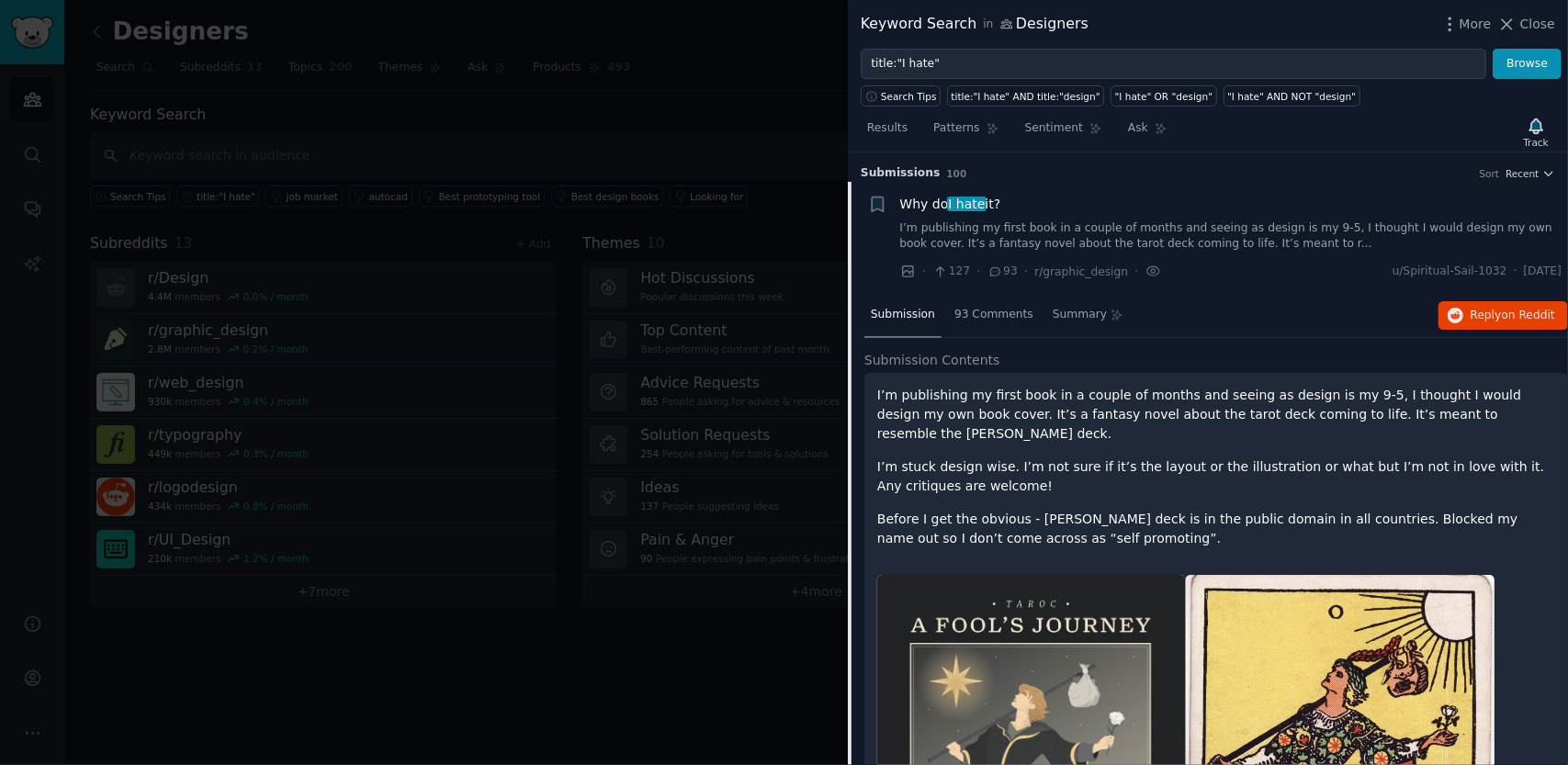
scroll to position [28, 0]
